Goal: Find specific fact: Find specific fact

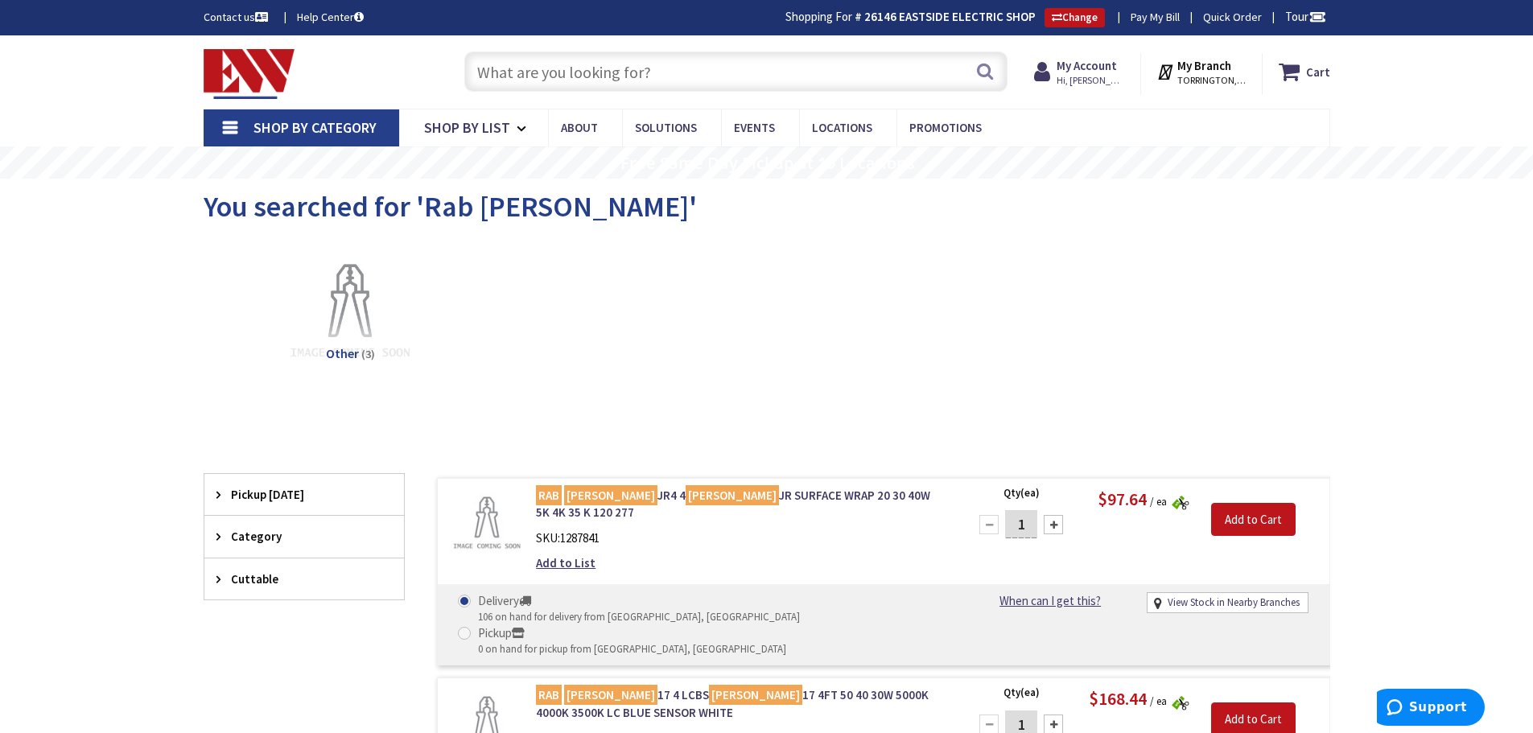
click at [499, 76] on input "text" at bounding box center [735, 72] width 543 height 40
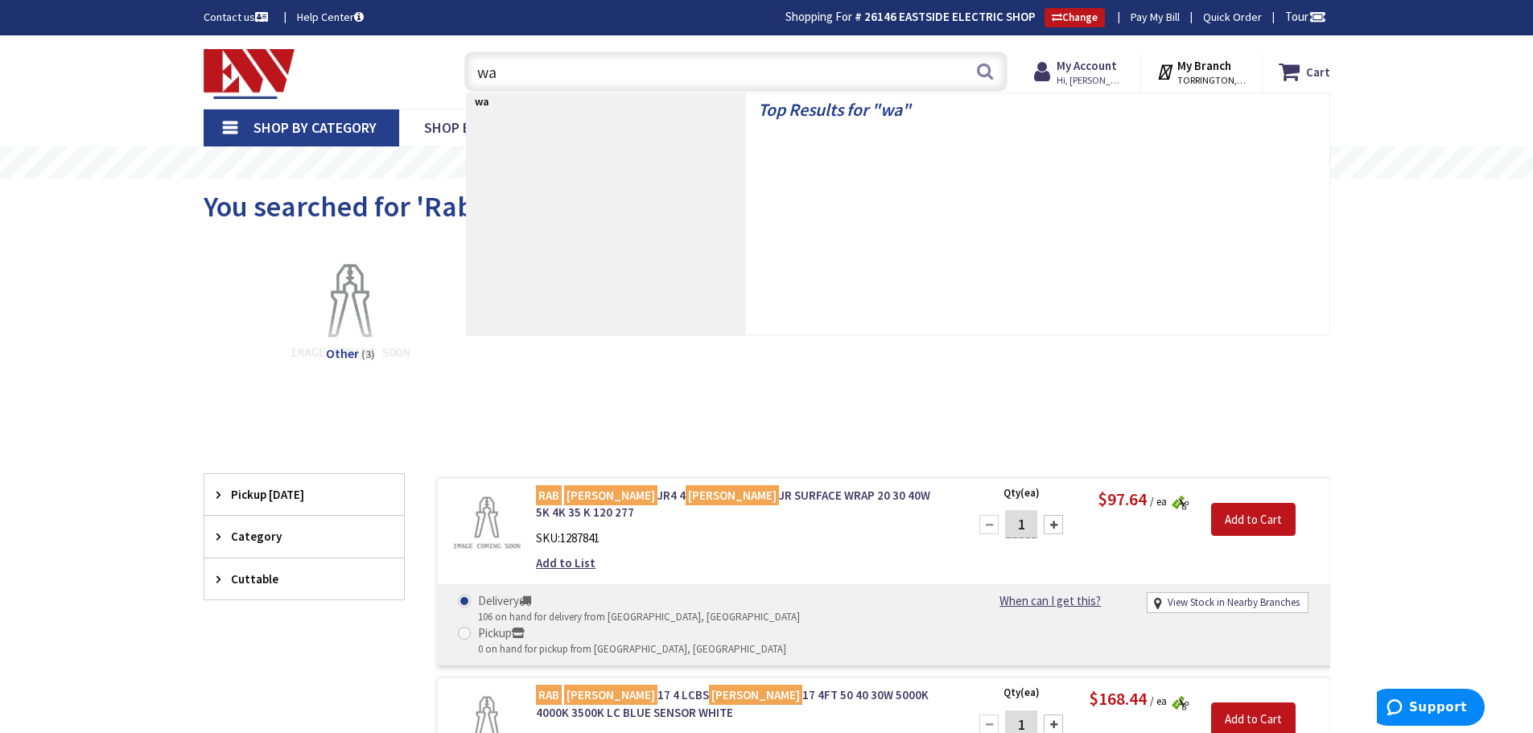
type input "wac"
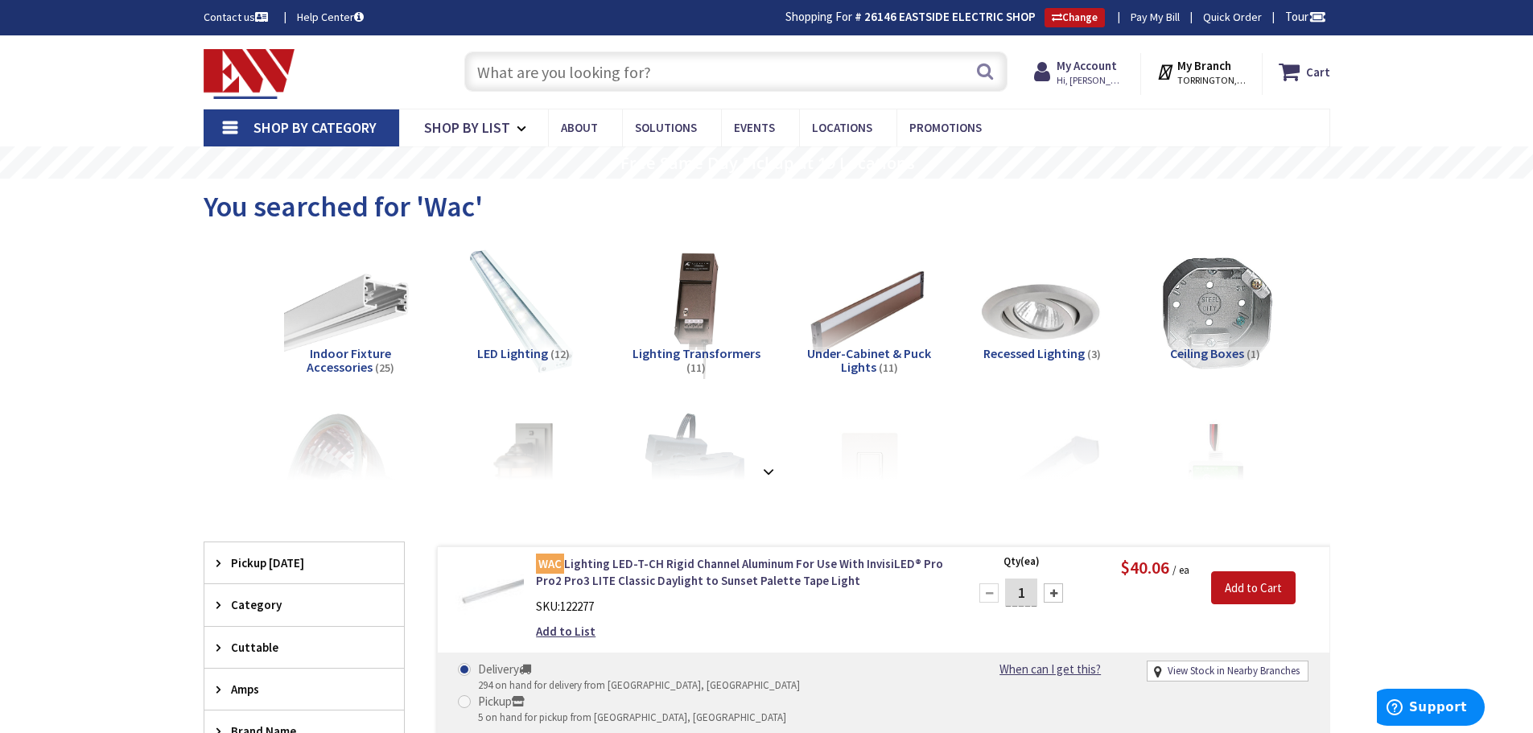
click at [559, 74] on input "text" at bounding box center [735, 72] width 543 height 40
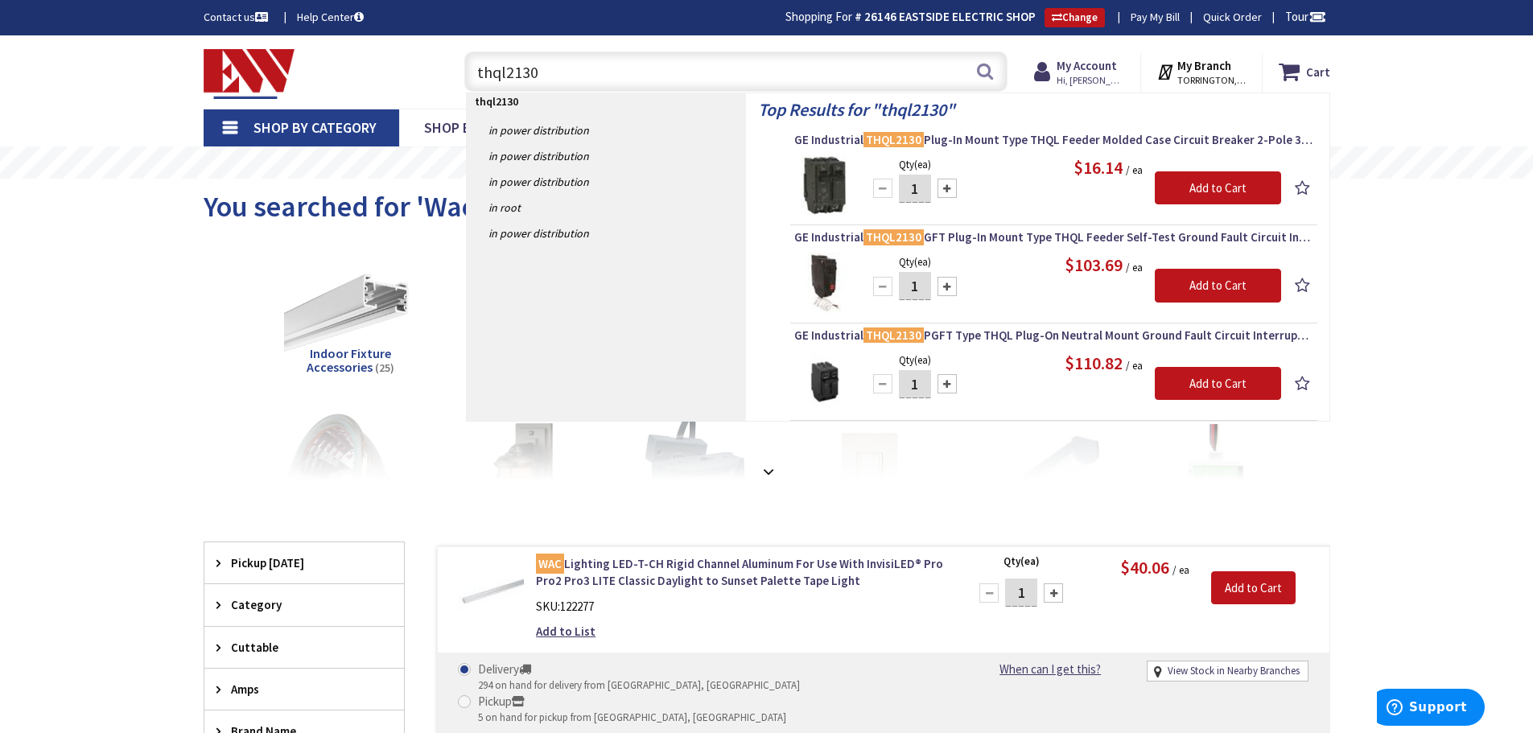
type input "thql2130"
